Goal: Information Seeking & Learning: Learn about a topic

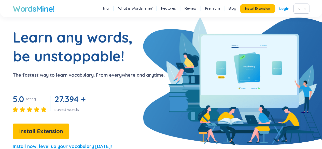
scroll to position [17, 0]
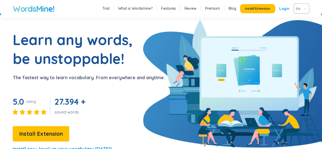
click at [171, 10] on link "Features" at bounding box center [168, 8] width 15 height 5
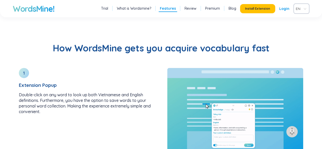
click at [193, 8] on link "Review" at bounding box center [190, 8] width 12 height 5
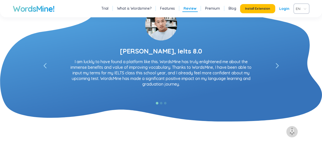
scroll to position [952, 0]
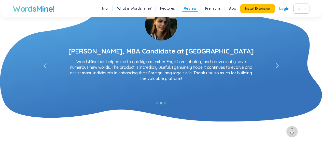
click at [108, 6] on link "Trial" at bounding box center [104, 8] width 7 height 5
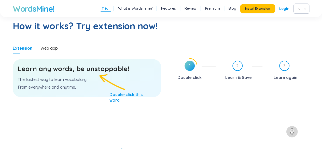
scroll to position [263, 0]
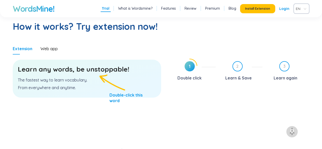
click at [84, 75] on div "Learn any words, be unstoppable! The fastest way to learn vocabulary. From ever…" at bounding box center [87, 79] width 148 height 38
click at [90, 71] on h3 "Learn any words, be unstoppable!" at bounding box center [87, 69] width 138 height 9
